Goal: Task Accomplishment & Management: Use online tool/utility

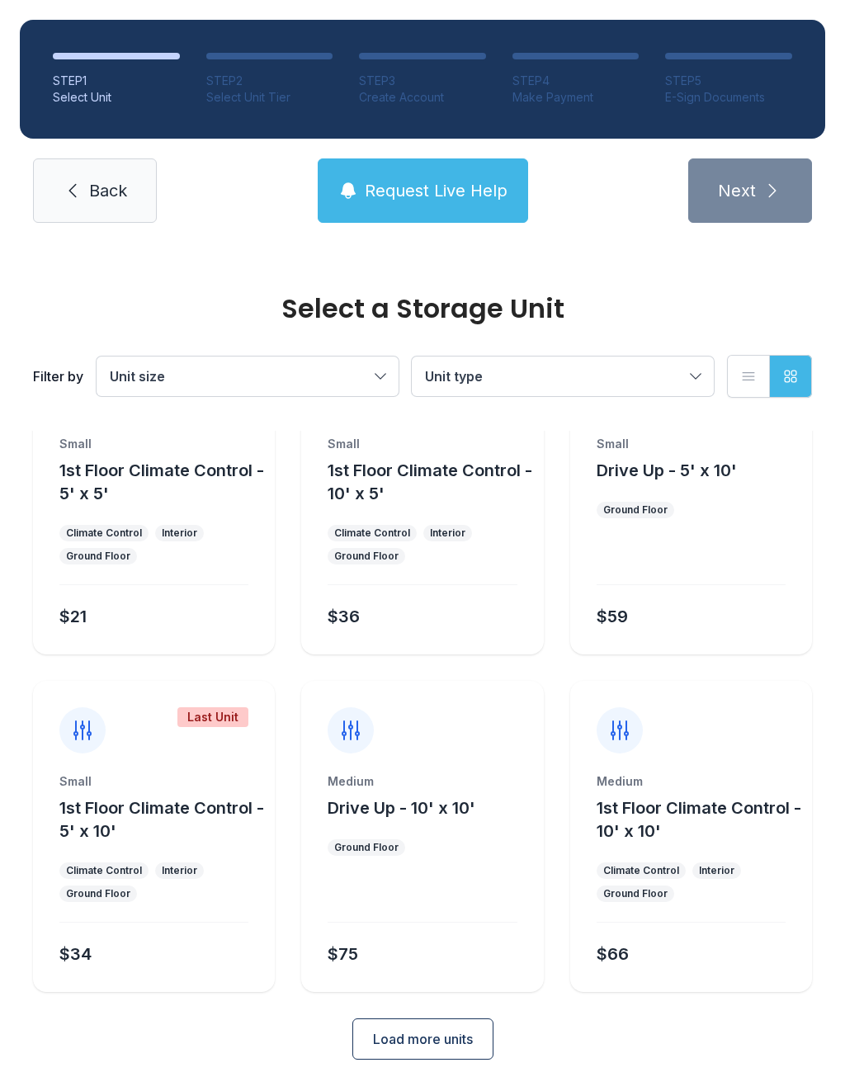
scroll to position [89, 0]
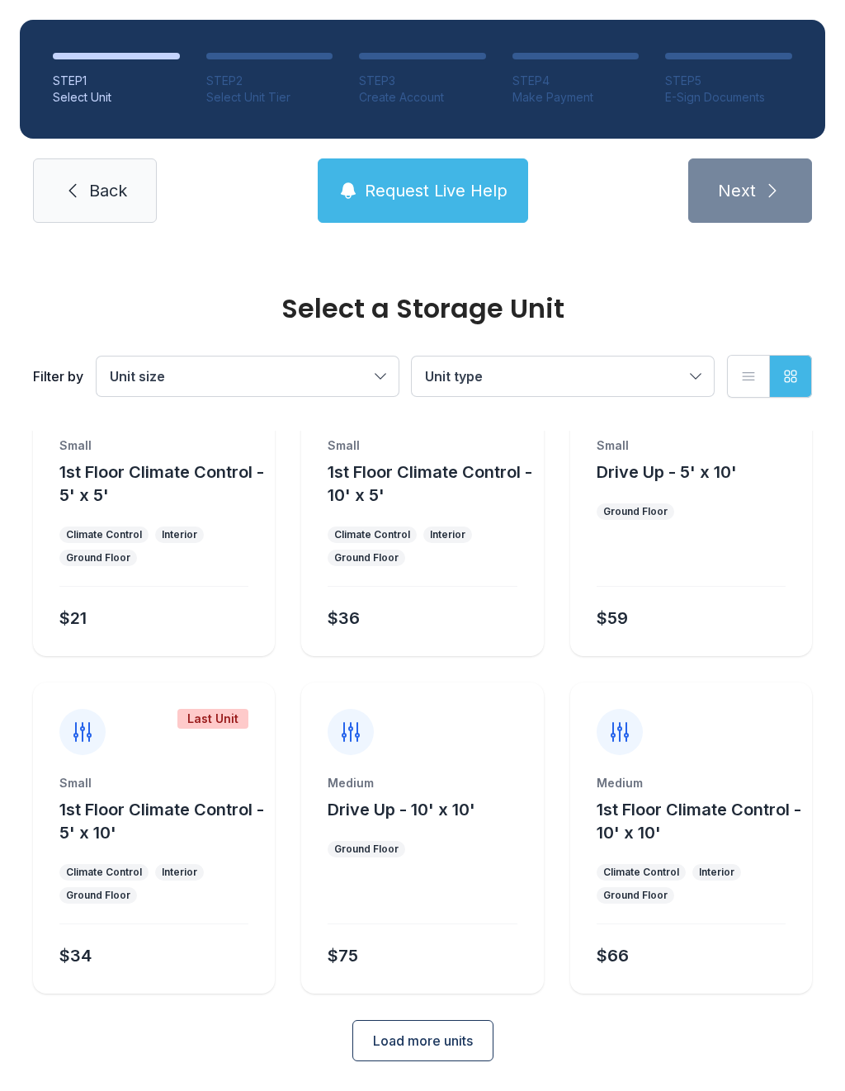
click at [431, 1040] on span "Load more units" at bounding box center [423, 1041] width 100 height 20
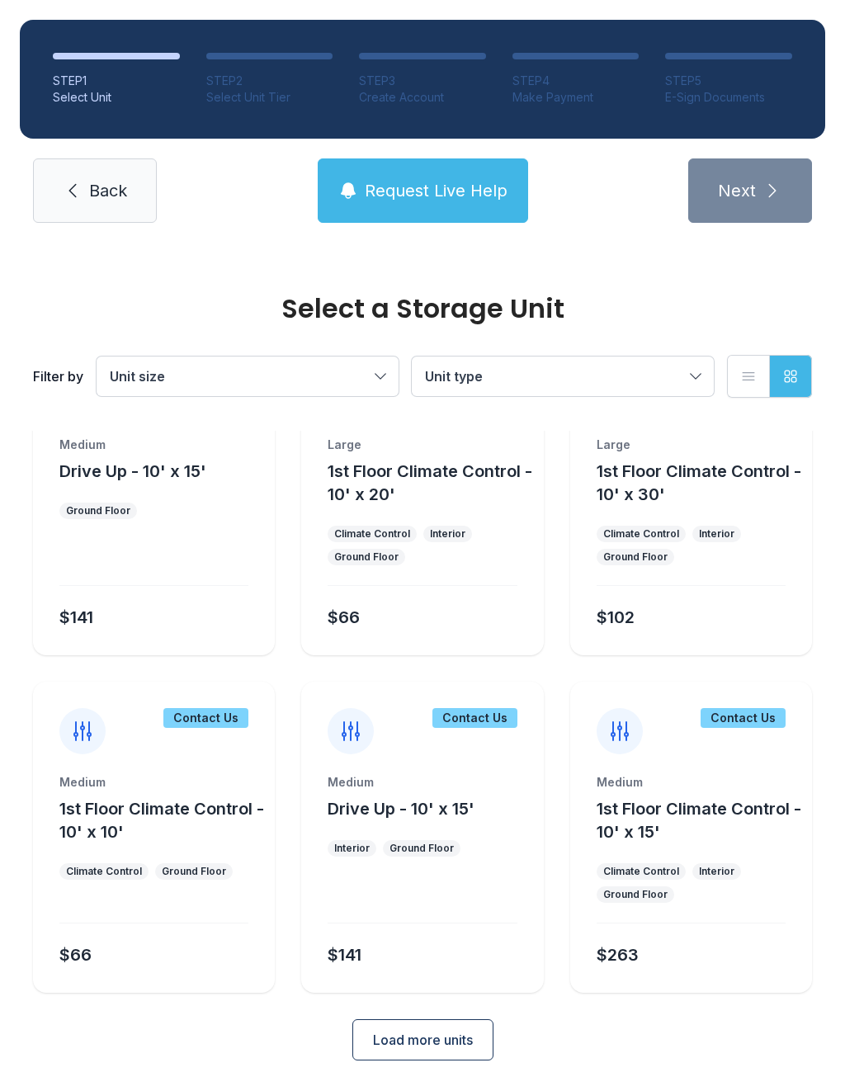
scroll to position [765, 0]
click at [202, 850] on div "Medium 1st Floor Climate Control - 10' x 10' Climate Control Ground Floor $66" at bounding box center [154, 884] width 242 height 219
click at [201, 850] on div "Medium 1st Floor Climate Control - 10' x 10' Climate Control Ground Floor $66" at bounding box center [154, 884] width 242 height 219
click at [403, 1032] on span "Load more units" at bounding box center [423, 1041] width 100 height 20
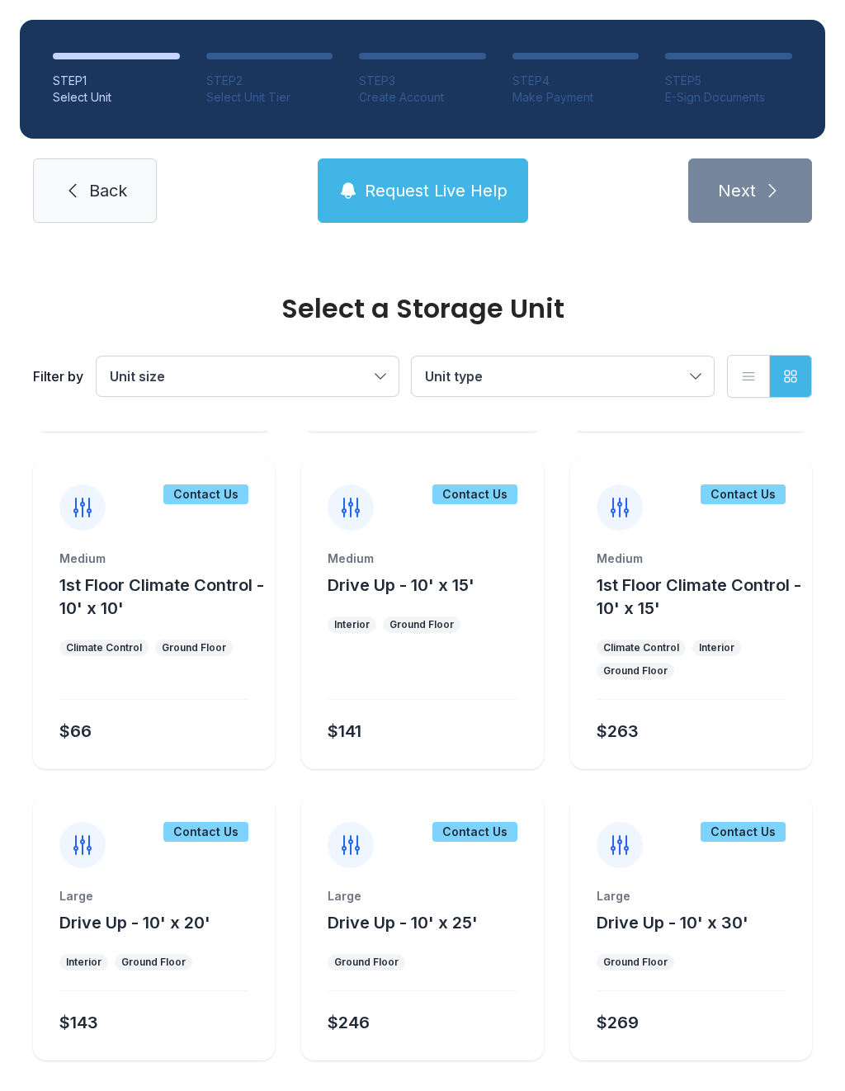
scroll to position [988, 0]
click at [398, 196] on span "Request Live Help" at bounding box center [436, 190] width 143 height 23
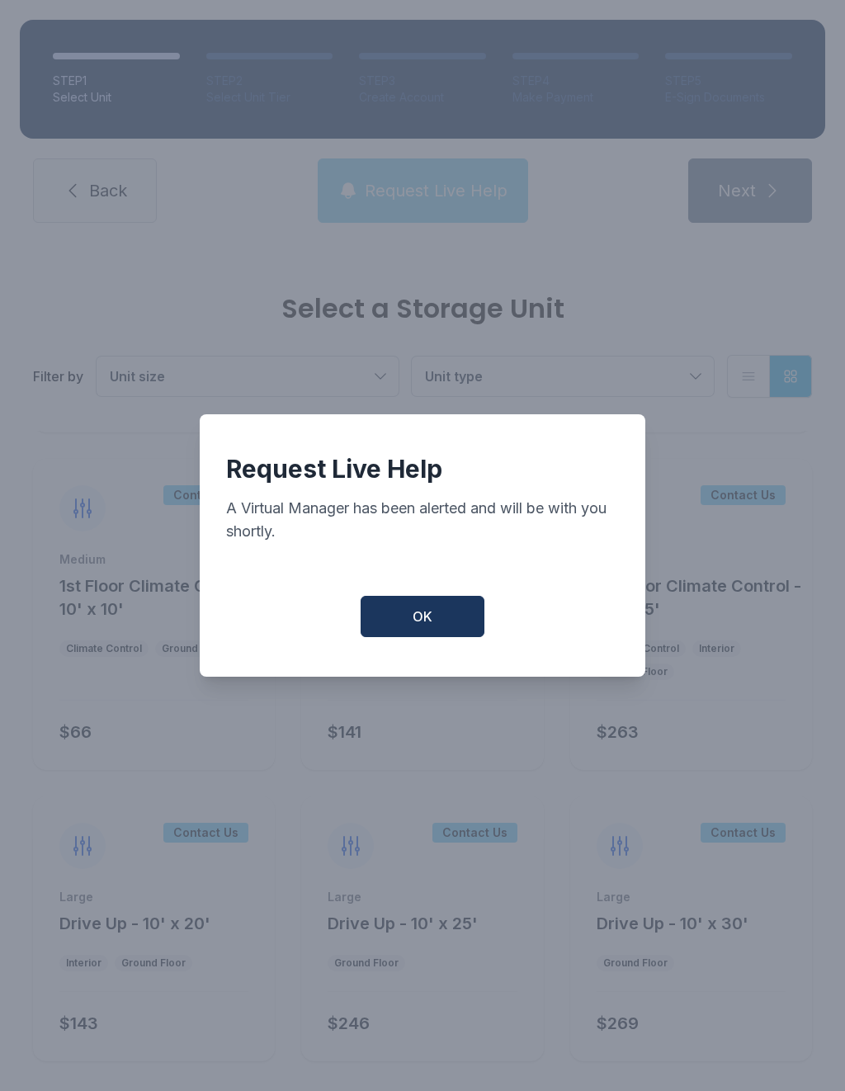
click at [433, 630] on button "OK" at bounding box center [423, 616] width 124 height 41
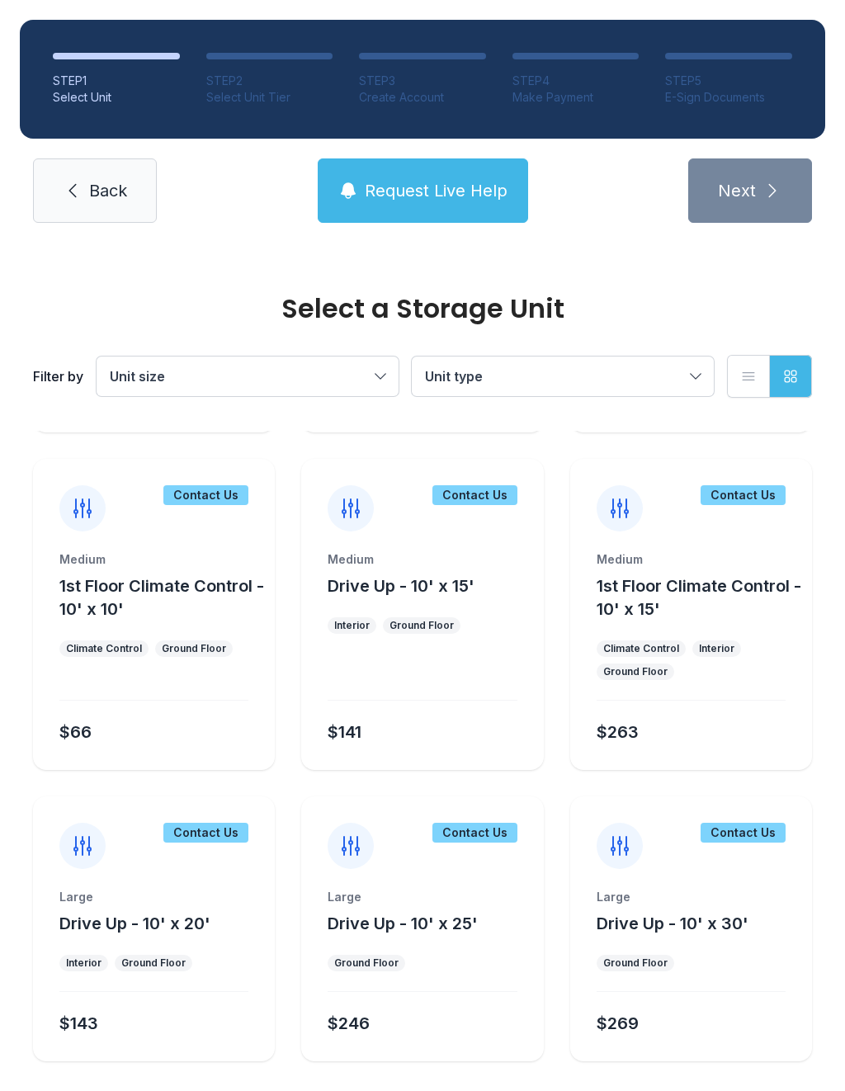
click at [123, 186] on span "Back" at bounding box center [108, 190] width 38 height 23
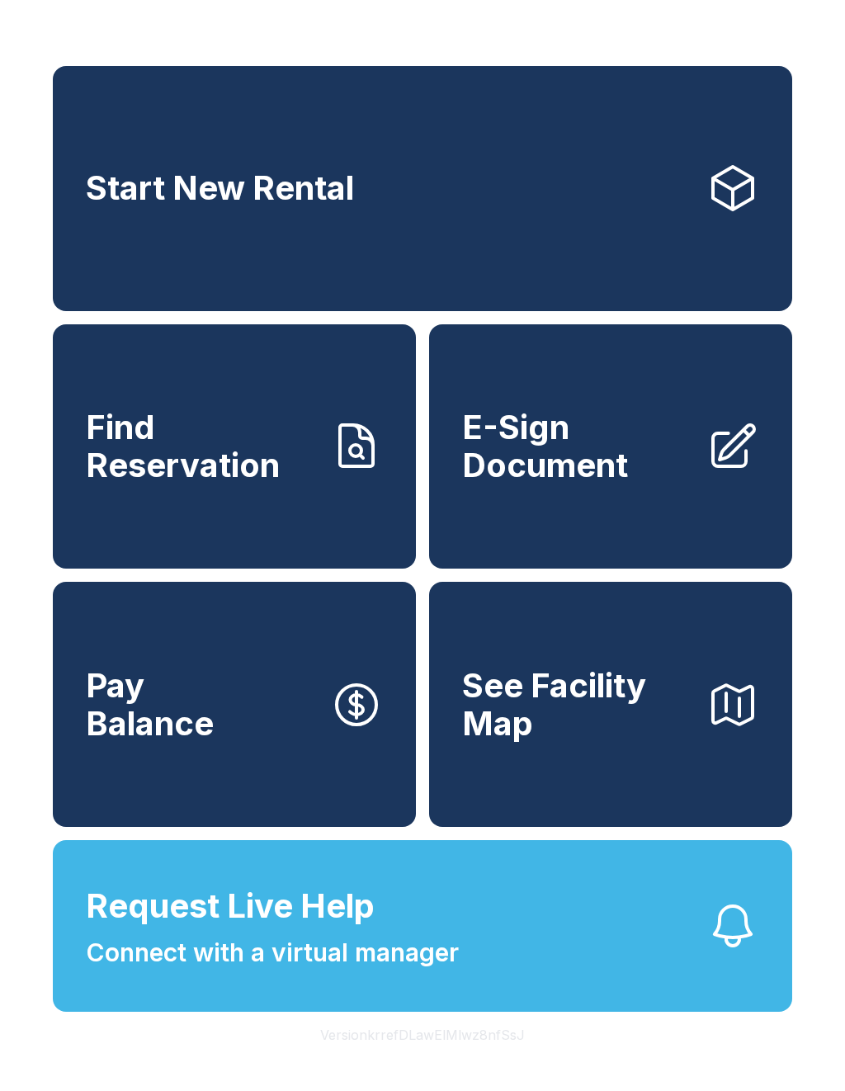
click at [357, 972] on span "Connect with a virtual manager" at bounding box center [272, 953] width 373 height 37
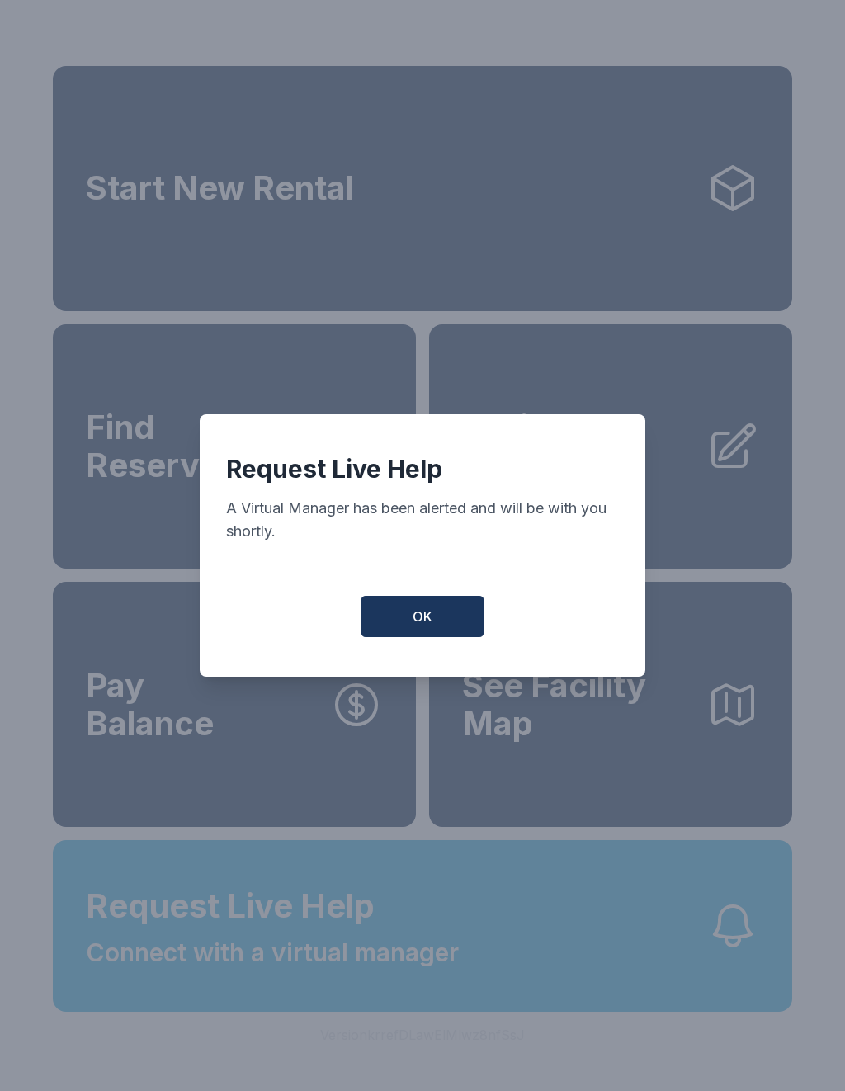
click at [447, 627] on button "OK" at bounding box center [423, 616] width 124 height 41
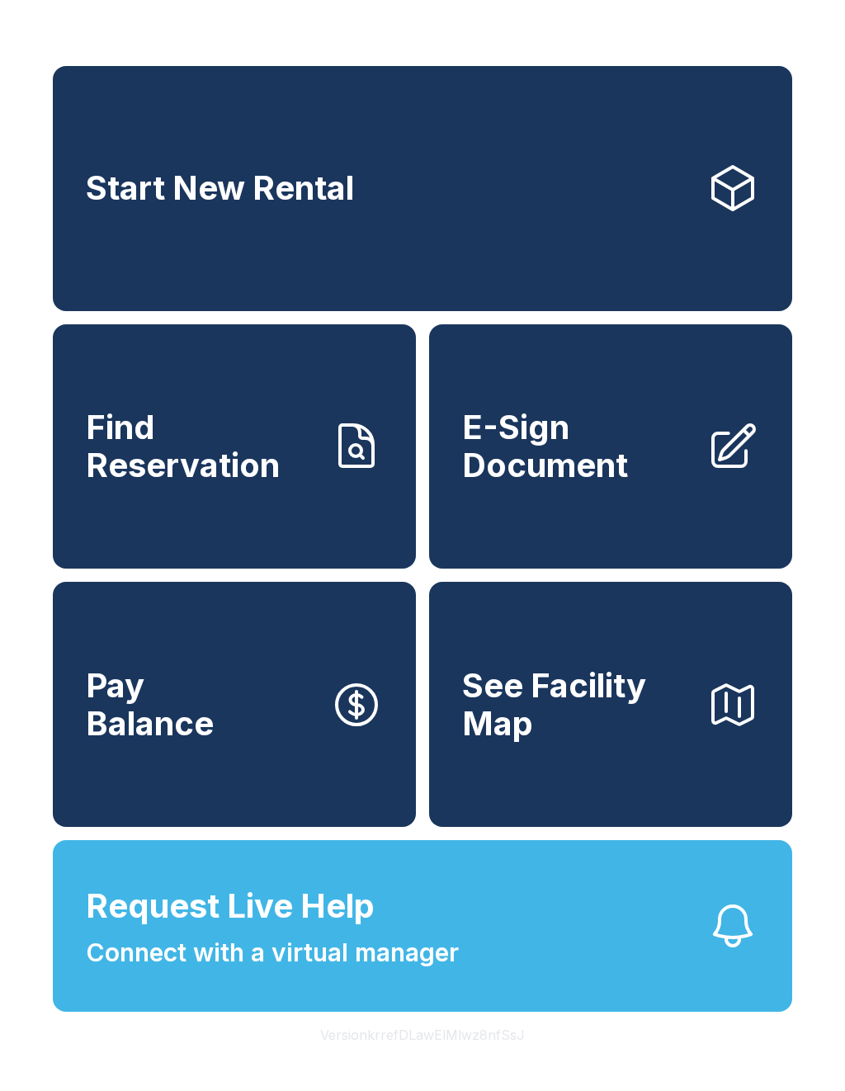
click at [457, 942] on span "Request Live Help Connect with a virtual manager" at bounding box center [272, 927] width 373 height 90
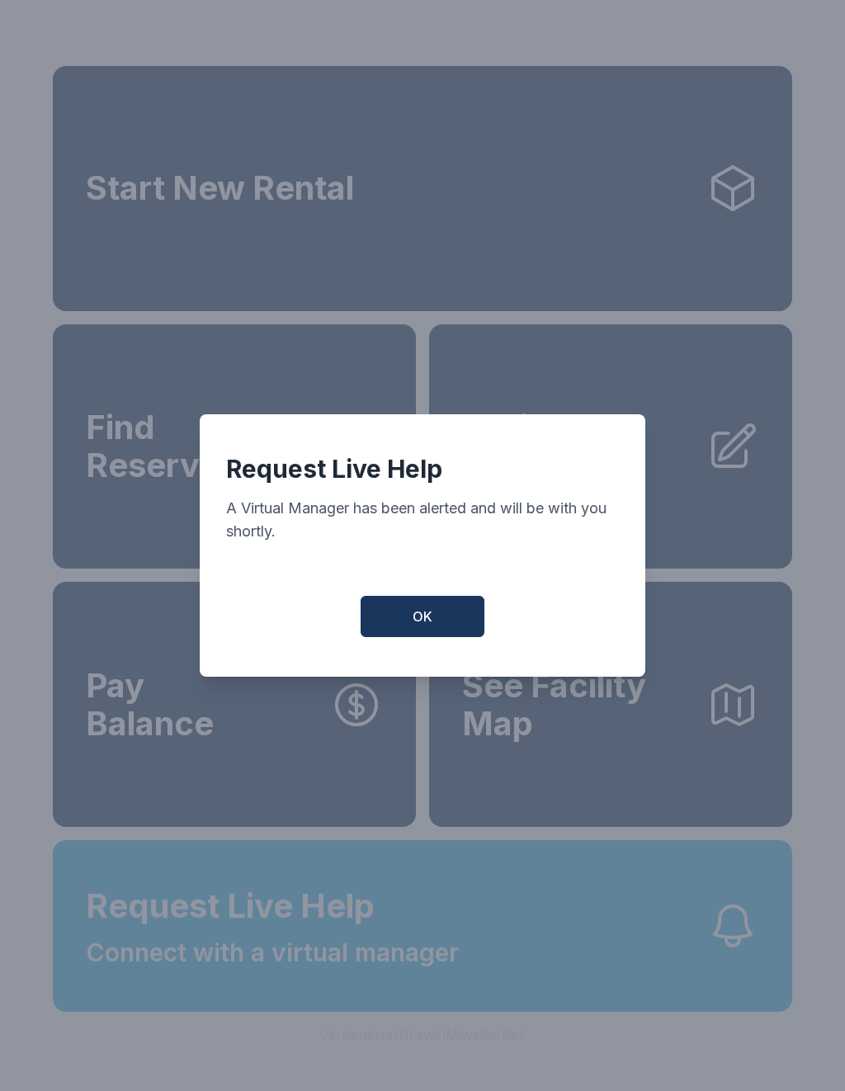
click at [445, 613] on button "OK" at bounding box center [423, 616] width 124 height 41
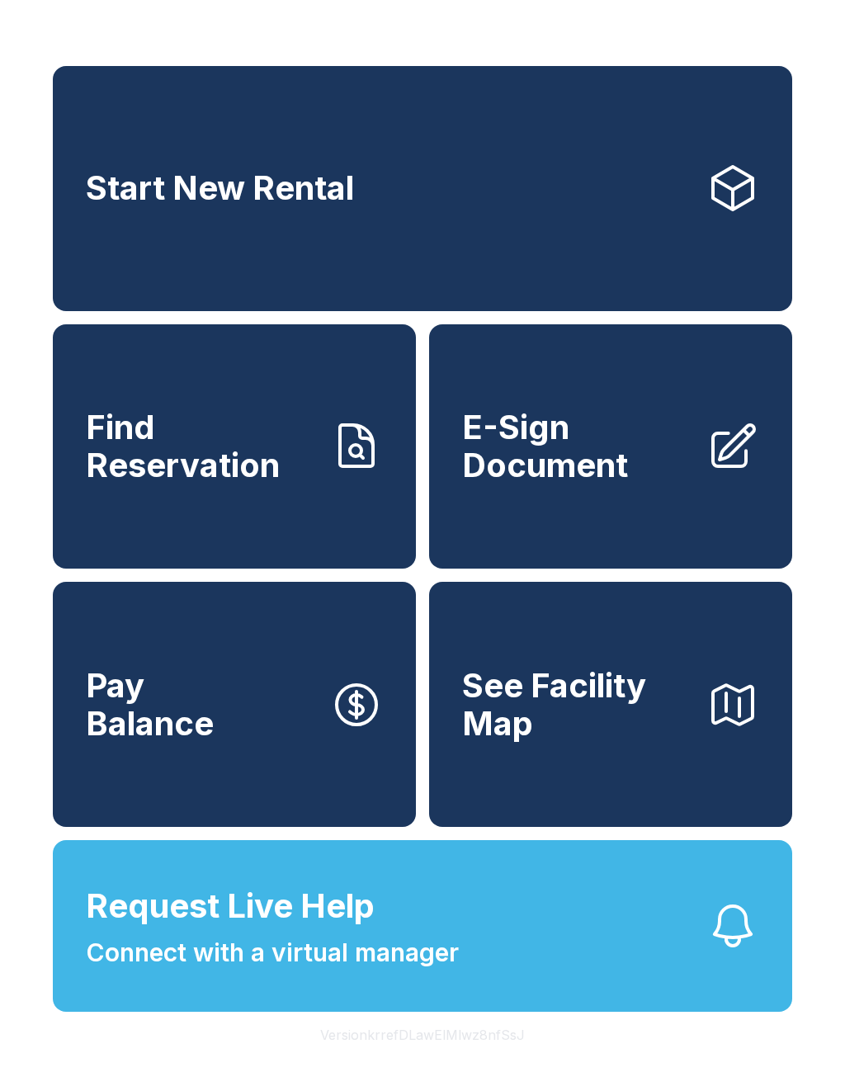
click at [616, 521] on link "E-Sign Document" at bounding box center [610, 446] width 363 height 245
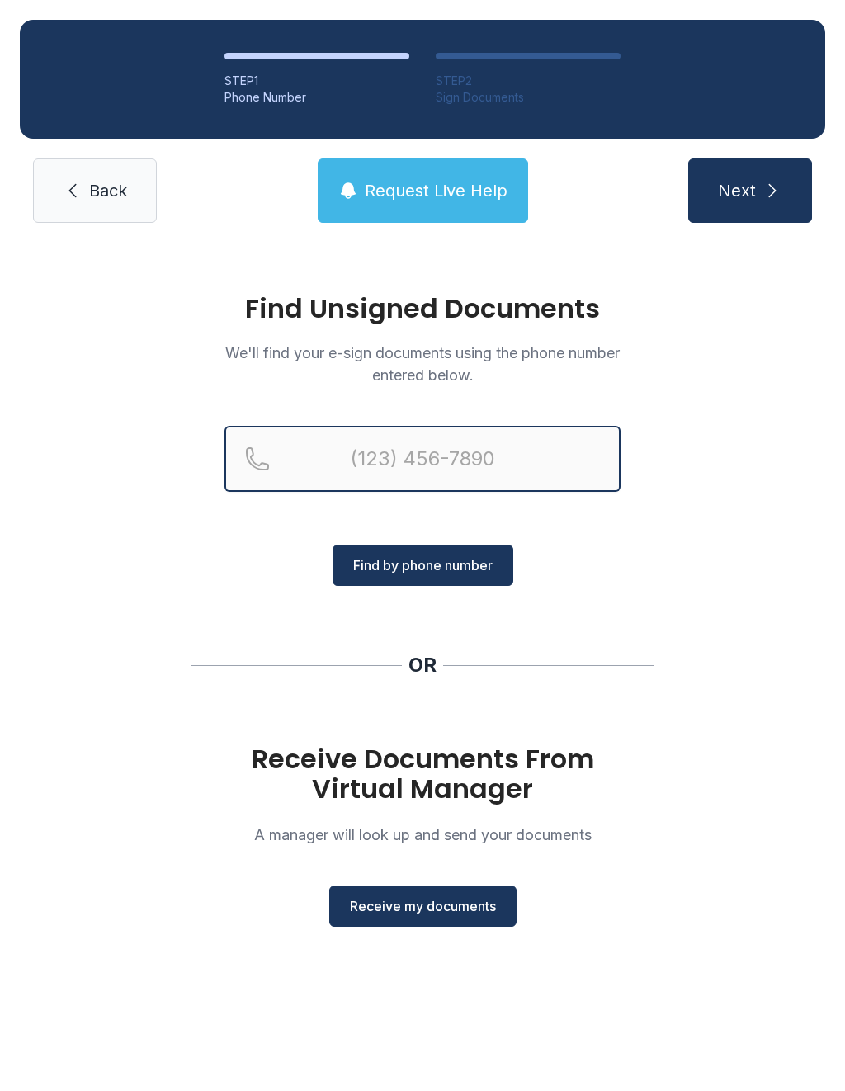
click at [479, 451] on input "Reservation phone number" at bounding box center [423, 459] width 396 height 66
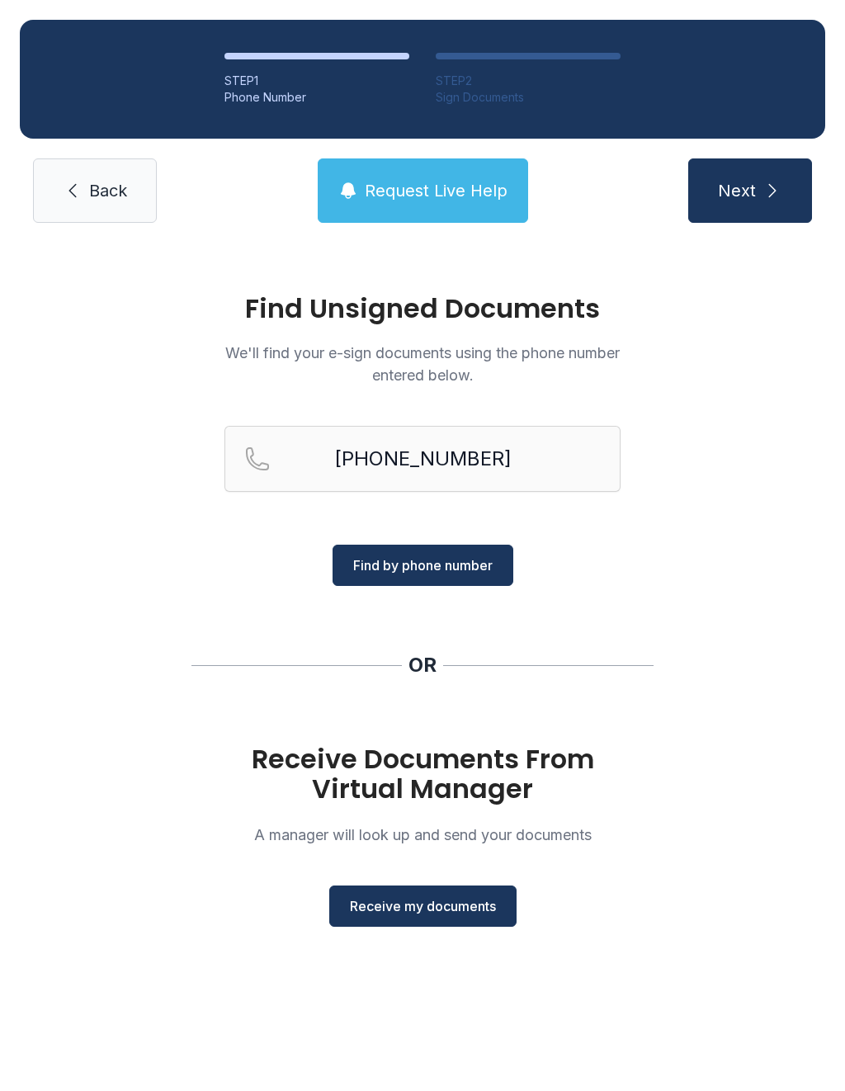
click at [434, 565] on span "Find by phone number" at bounding box center [423, 566] width 140 height 20
click at [453, 561] on span "Find by phone number" at bounding box center [423, 566] width 140 height 20
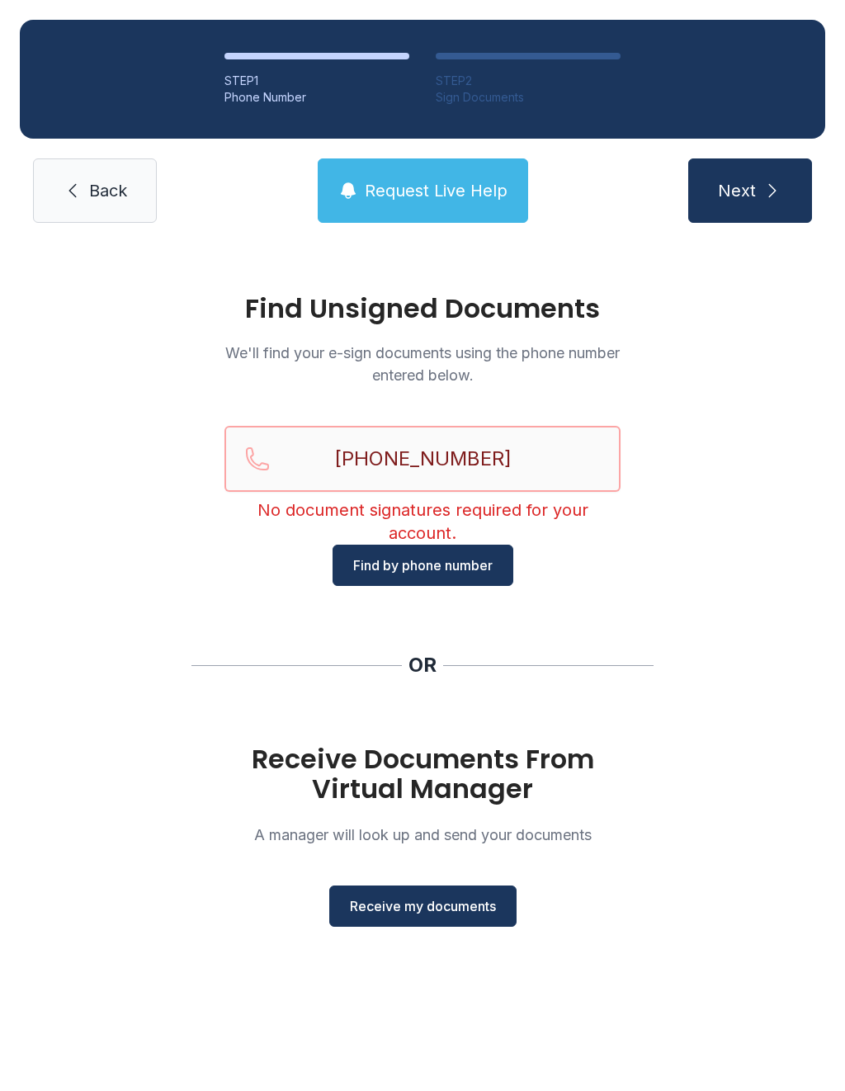
click at [532, 462] on input "[PHONE_NUMBER]" at bounding box center [423, 459] width 396 height 66
type input "("
click at [75, 209] on link "Back" at bounding box center [95, 191] width 124 height 64
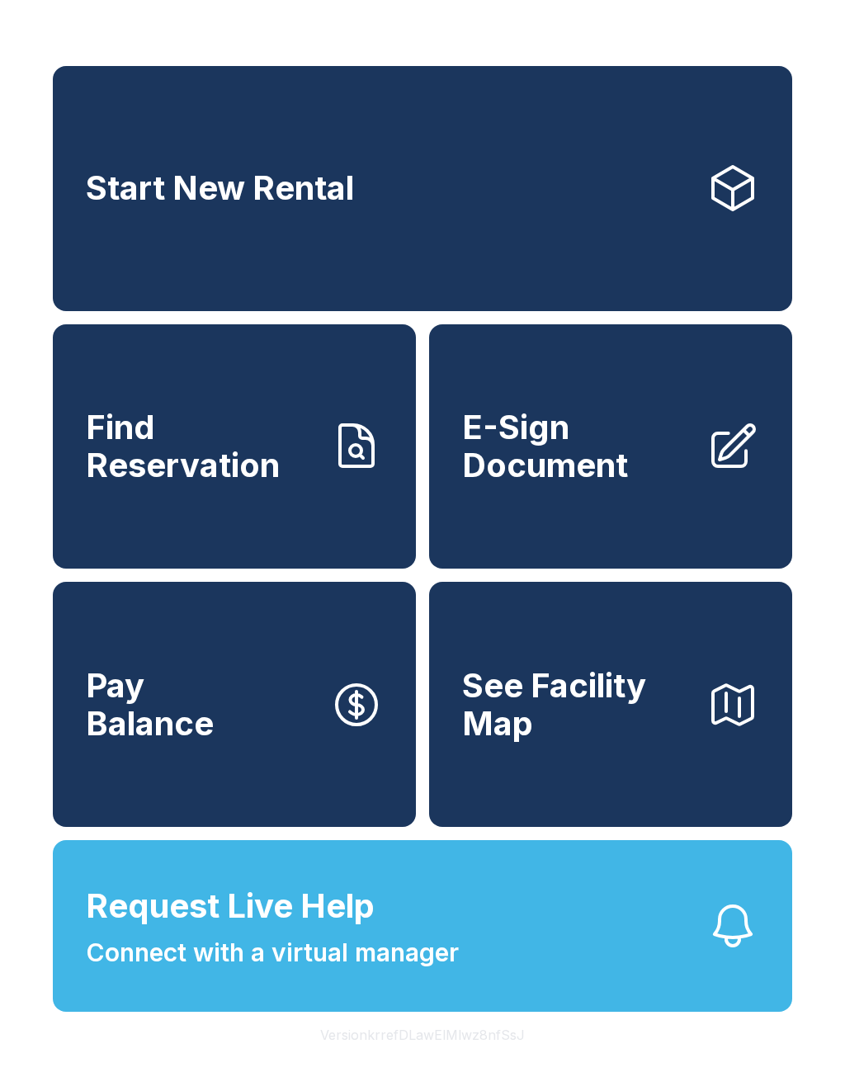
click at [597, 459] on span "E-Sign Document" at bounding box center [577, 446] width 231 height 75
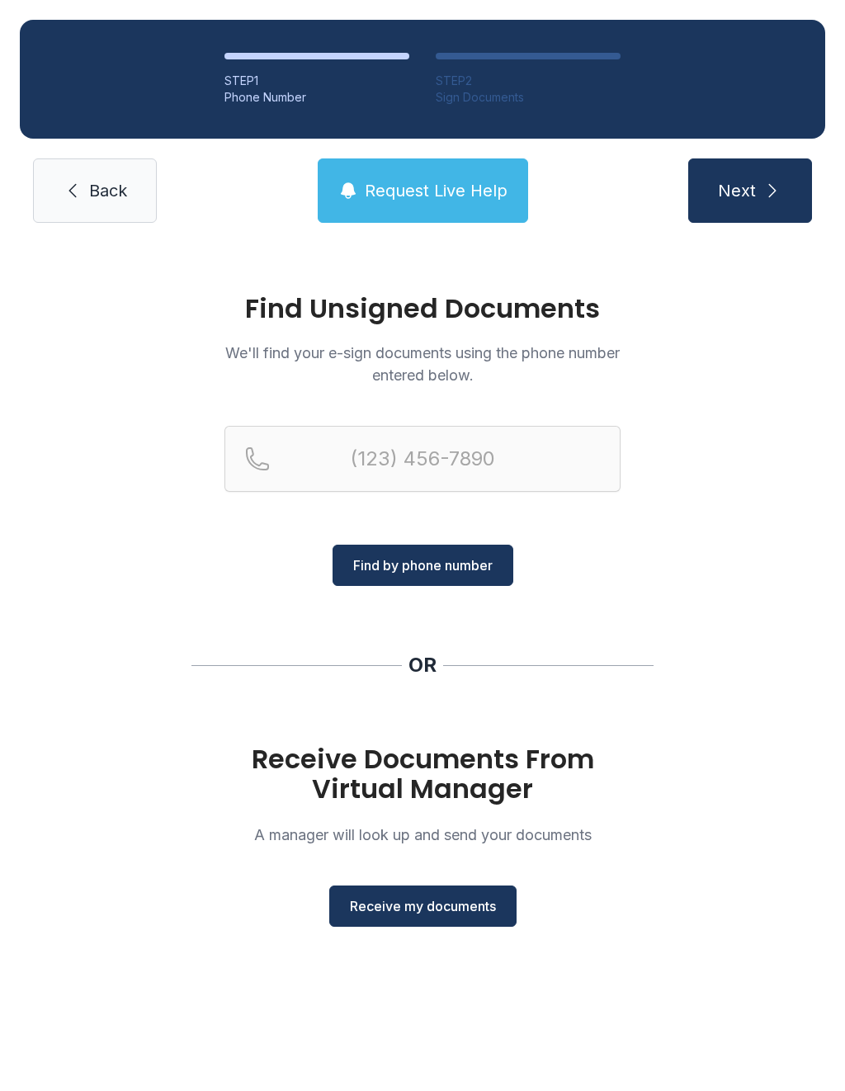
click at [452, 921] on button "Receive my documents" at bounding box center [422, 906] width 187 height 41
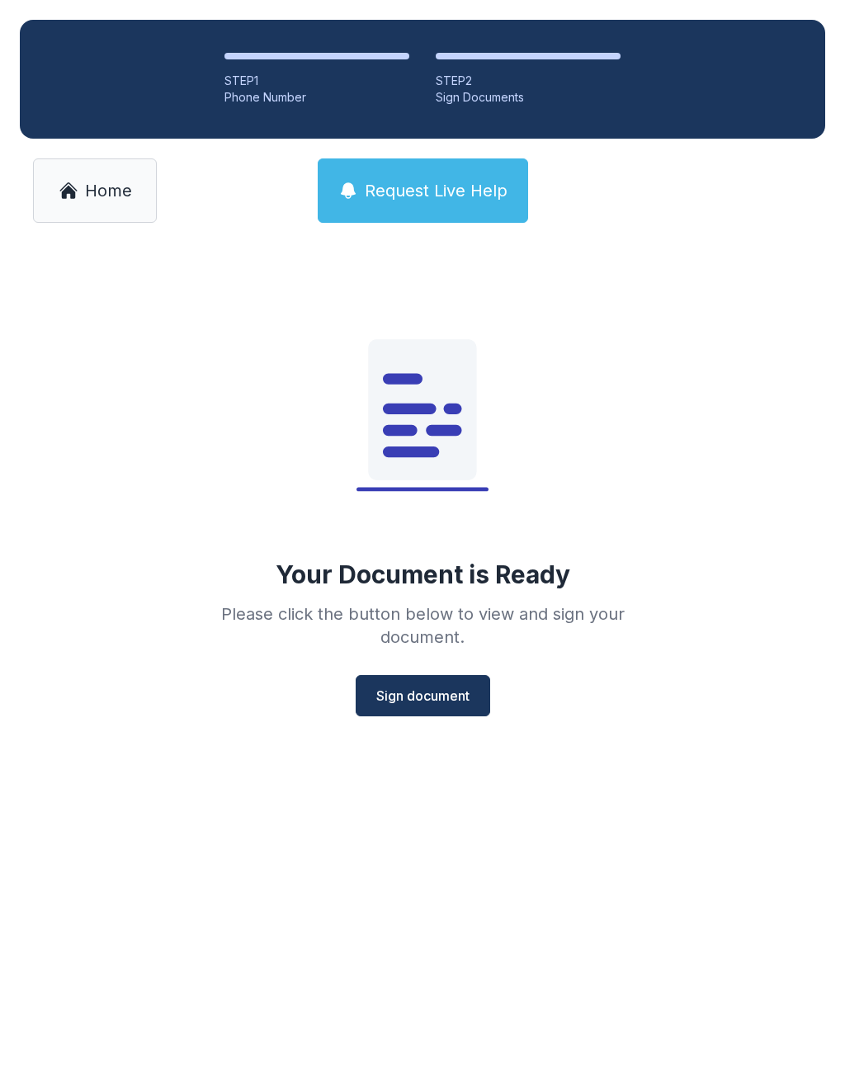
click at [434, 705] on span "Sign document" at bounding box center [422, 696] width 93 height 20
click at [118, 161] on link "Home" at bounding box center [95, 191] width 124 height 64
